Goal: Information Seeking & Learning: Learn about a topic

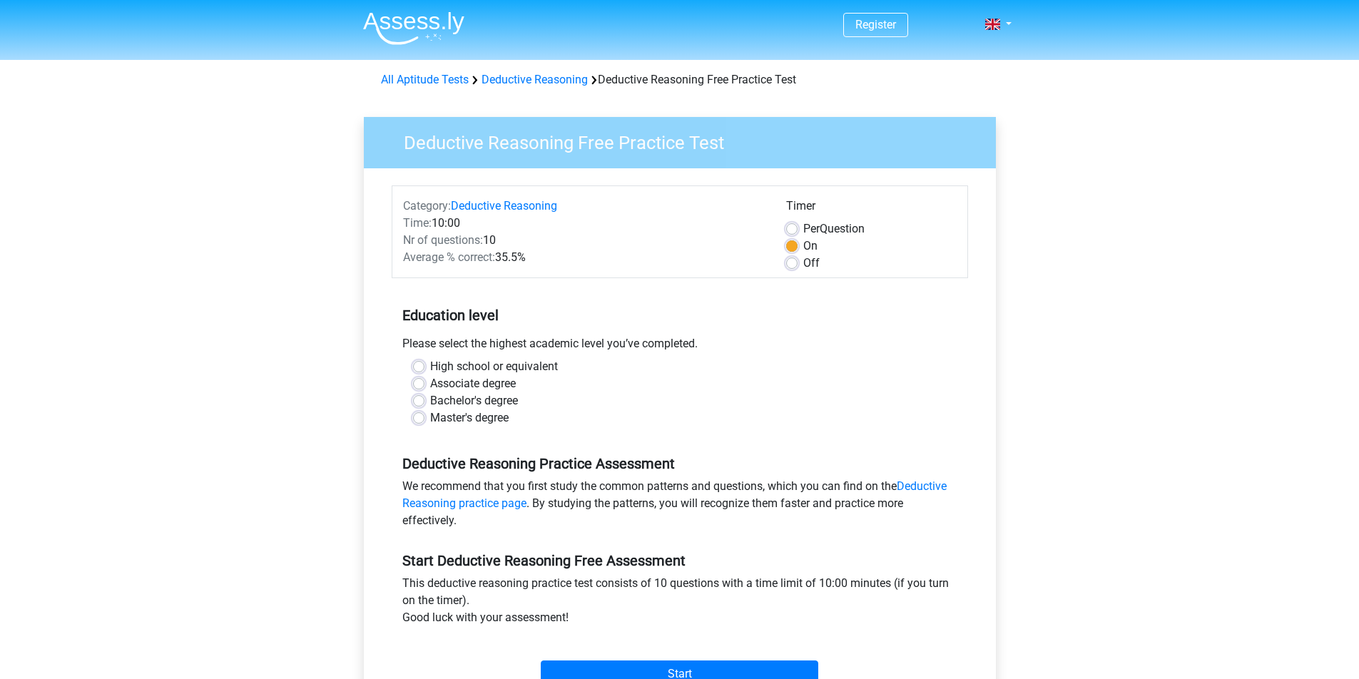
scroll to position [86, 0]
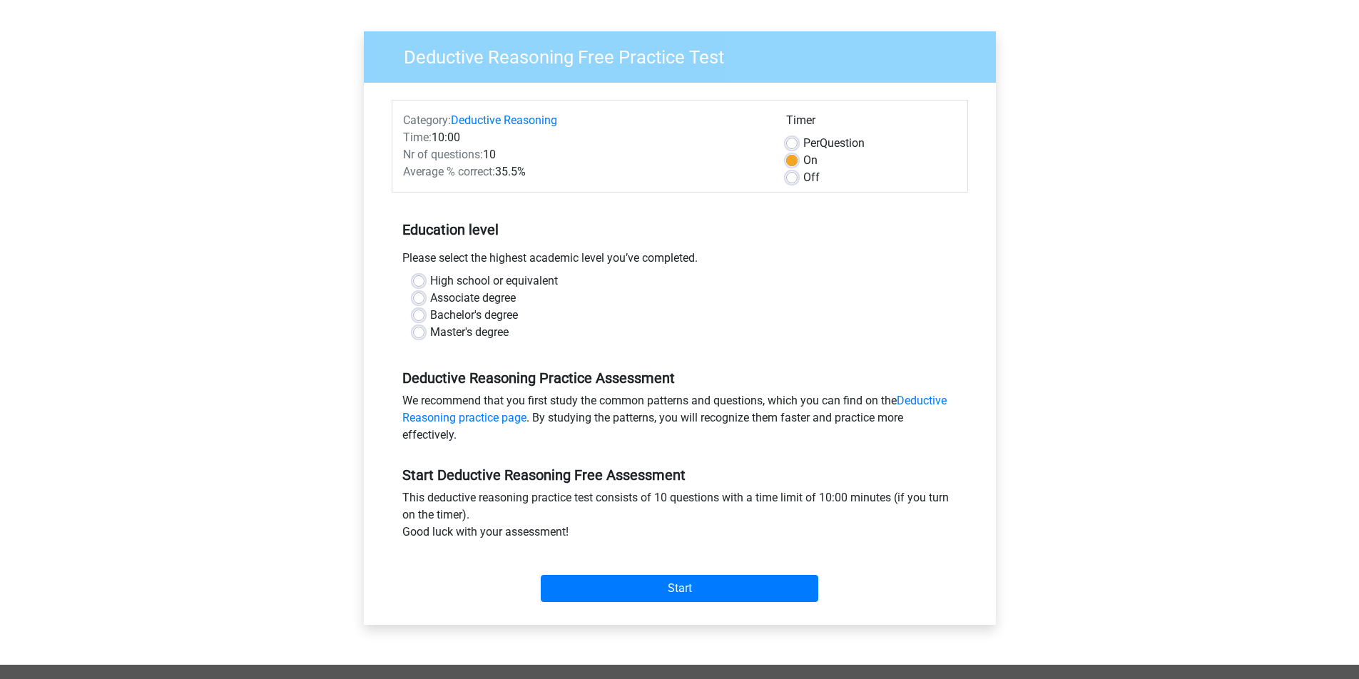
click at [525, 165] on div "Average % correct: 35.5%" at bounding box center [583, 171] width 383 height 17
click at [430, 317] on label "Bachelor's degree" at bounding box center [474, 315] width 88 height 17
click at [423, 317] on input "Bachelor's degree" at bounding box center [418, 314] width 11 height 14
radio input "true"
click at [423, 339] on div "Master's degree" at bounding box center [679, 332] width 533 height 17
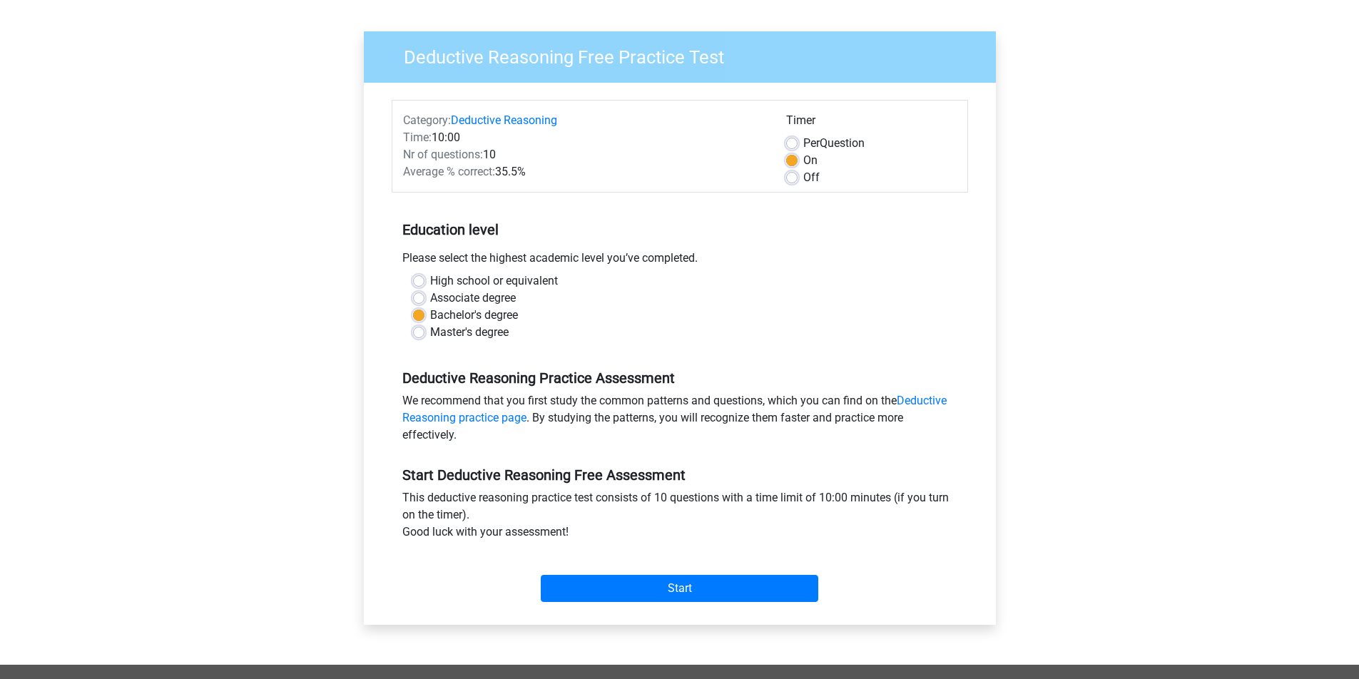
click at [430, 334] on label "Master's degree" at bounding box center [469, 332] width 78 height 17
click at [421, 334] on input "Master's degree" at bounding box center [418, 331] width 11 height 14
radio input "true"
click at [694, 593] on input "Start" at bounding box center [679, 588] width 277 height 27
